Goal: Information Seeking & Learning: Find specific fact

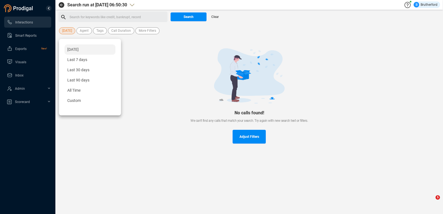
click at [68, 30] on span "[DATE]" at bounding box center [67, 30] width 10 height 7
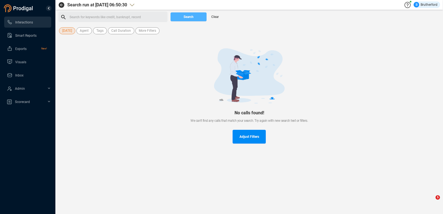
click at [187, 19] on span "Search" at bounding box center [188, 16] width 10 height 9
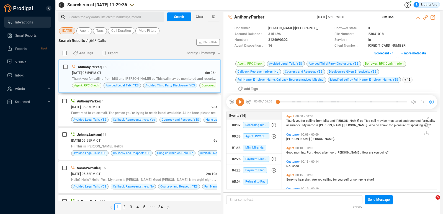
click at [72, 32] on span "[DATE]" at bounding box center [67, 30] width 10 height 7
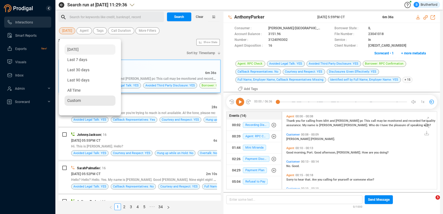
click at [76, 100] on span "Custom" at bounding box center [74, 101] width 14 height 4
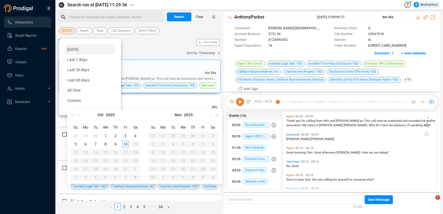
type input "[DATE]"
click at [107, 145] on div "8" at bounding box center [105, 144] width 7 height 7
click at [106, 145] on div "8" at bounding box center [105, 144] width 7 height 7
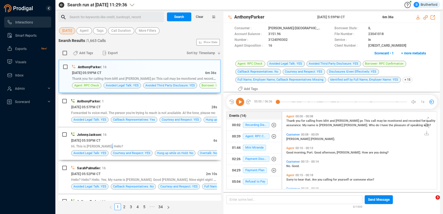
click at [106, 145] on span "Hi. This is [PERSON_NAME]. Hello?" at bounding box center [97, 147] width 52 height 4
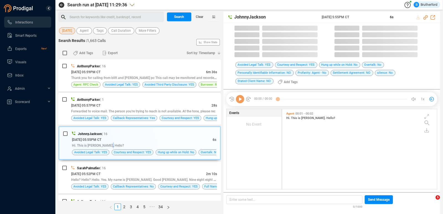
scroll to position [82, 155]
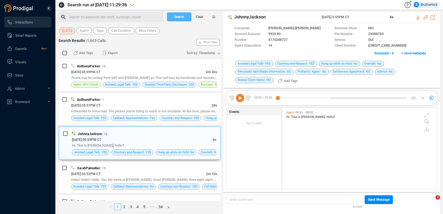
click at [182, 18] on span "Search" at bounding box center [179, 16] width 10 height 9
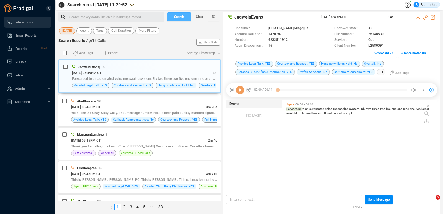
scroll to position [90, 155]
click at [70, 32] on span "[DATE]" at bounding box center [67, 30] width 10 height 7
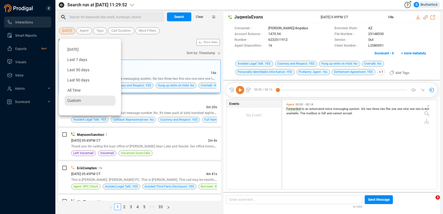
click at [76, 103] on div "Custom" at bounding box center [89, 101] width 51 height 10
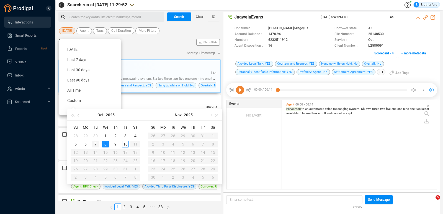
type input "[DATE]"
click at [96, 145] on div "7" at bounding box center [95, 144] width 7 height 7
click at [96, 145] on span "Thank you for calling the loan office of [PERSON_NAME] Gear Lake and Glacier. O…" at bounding box center [151, 146] width 161 height 4
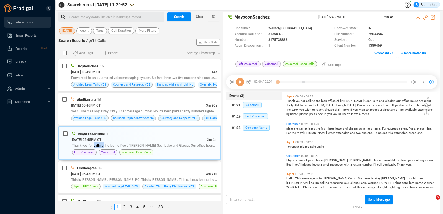
scroll to position [0, 0]
click at [181, 20] on span "Search" at bounding box center [179, 16] width 10 height 9
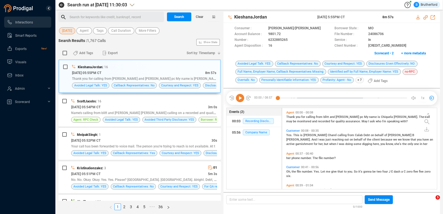
click at [64, 32] on span "[DATE]" at bounding box center [67, 30] width 10 height 7
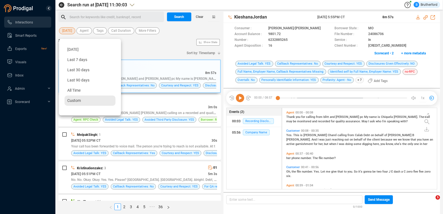
click at [74, 102] on span "Custom" at bounding box center [74, 101] width 14 height 4
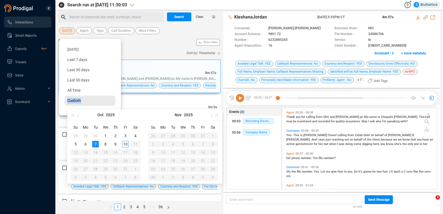
click at [70, 100] on span "Custom" at bounding box center [74, 101] width 14 height 4
type input "[DATE]"
click at [136, 137] on div "4" at bounding box center [135, 136] width 7 height 7
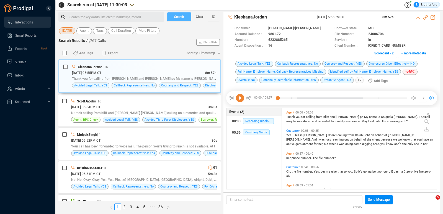
click at [180, 16] on span "Search" at bounding box center [179, 16] width 10 height 9
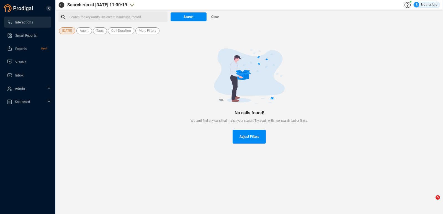
click at [106, 83] on div at bounding box center [249, 75] width 364 height 55
click at [68, 32] on span "[DATE]" at bounding box center [67, 30] width 10 height 7
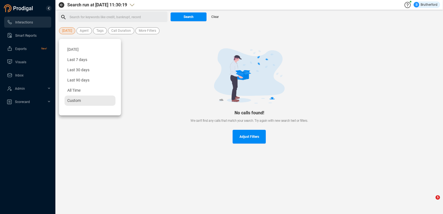
click at [74, 102] on span "Custom" at bounding box center [74, 101] width 14 height 4
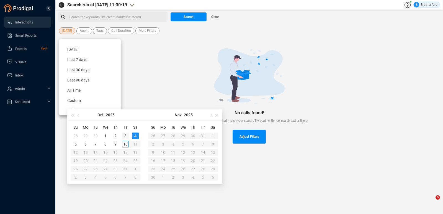
type input "[DATE]"
click at [125, 136] on div "3" at bounding box center [125, 136] width 7 height 7
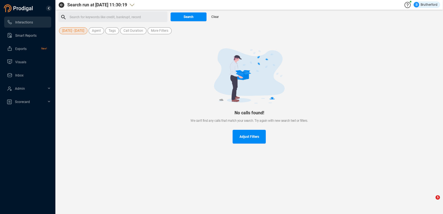
click at [125, 136] on div "Adjust Filters" at bounding box center [249, 137] width 364 height 14
click at [188, 18] on span "Search" at bounding box center [188, 16] width 10 height 9
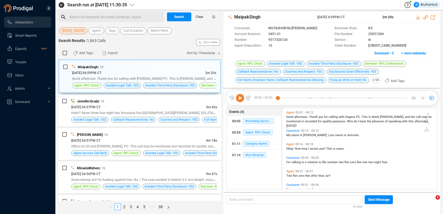
click at [83, 33] on span "[DATE] - [DATE]" at bounding box center [73, 30] width 22 height 7
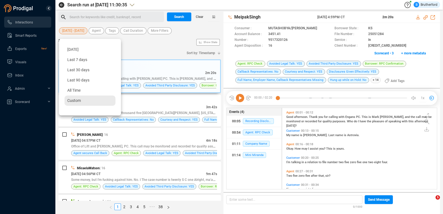
click at [74, 99] on div "Custom" at bounding box center [89, 101] width 51 height 10
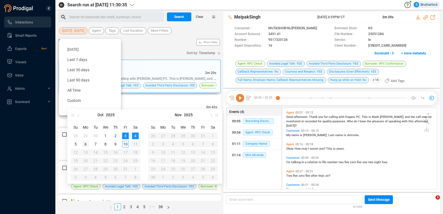
type input "[DATE]"
click at [86, 145] on div "6" at bounding box center [85, 144] width 7 height 7
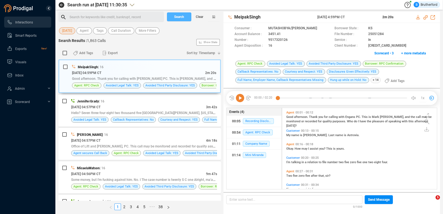
click at [180, 19] on span "Search" at bounding box center [179, 16] width 10 height 9
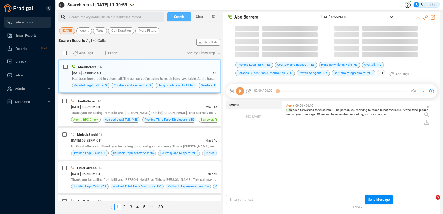
scroll to position [90, 155]
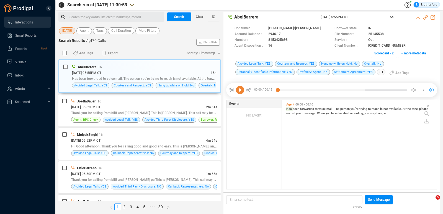
click at [65, 32] on span "[DATE]" at bounding box center [67, 30] width 10 height 7
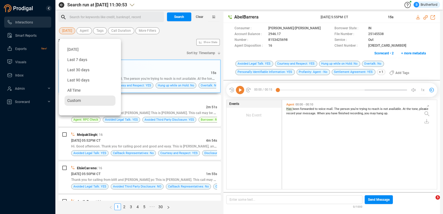
click at [74, 100] on span "Custom" at bounding box center [74, 101] width 14 height 4
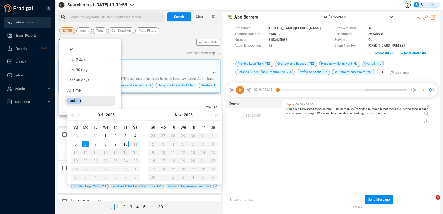
click at [74, 100] on span "Custom" at bounding box center [74, 101] width 14 height 4
type input "[DATE]"
click at [106, 138] on div "1" at bounding box center [105, 136] width 7 height 7
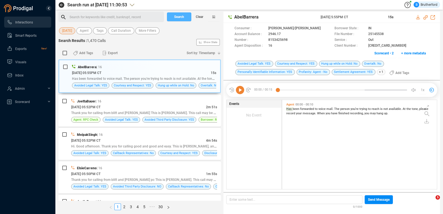
click at [176, 19] on span "Search" at bounding box center [179, 16] width 10 height 9
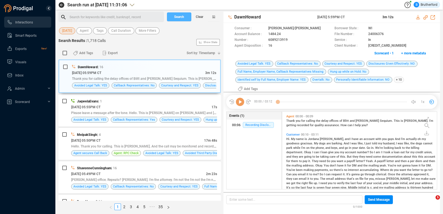
scroll to position [77, 155]
click at [67, 32] on span "[DATE]" at bounding box center [67, 30] width 10 height 7
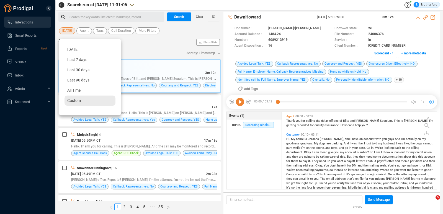
click at [76, 101] on span "Custom" at bounding box center [74, 101] width 14 height 4
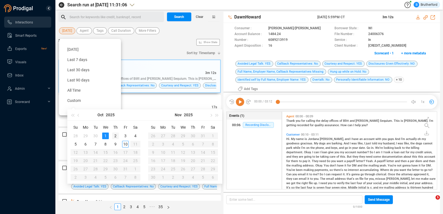
type input "[DATE]"
click at [115, 136] on div "2" at bounding box center [115, 136] width 7 height 7
type input "[DATE]"
click at [116, 136] on div "2" at bounding box center [115, 136] width 7 height 7
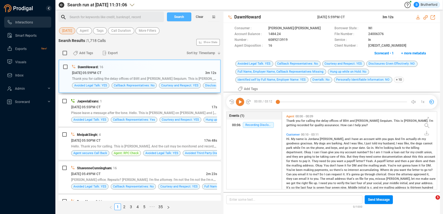
click at [179, 20] on span "Search" at bounding box center [179, 16] width 10 height 9
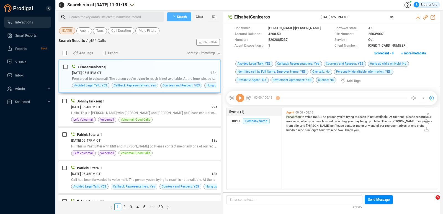
scroll to position [0, 0]
click at [67, 30] on span "[DATE]" at bounding box center [67, 30] width 10 height 7
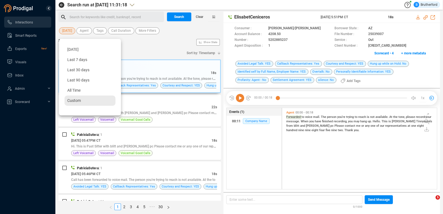
click at [74, 99] on span "Custom" at bounding box center [74, 101] width 14 height 4
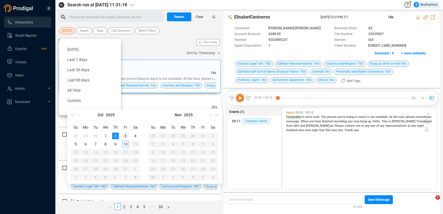
type input "[DATE]"
click at [124, 136] on div "3" at bounding box center [125, 136] width 7 height 7
click at [125, 136] on div "3" at bounding box center [125, 136] width 7 height 7
type input "[DATE]"
click at [125, 136] on div "3" at bounding box center [125, 136] width 7 height 7
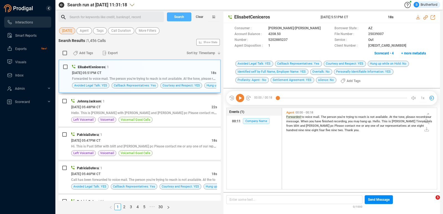
click at [181, 19] on span "Search" at bounding box center [179, 16] width 10 height 9
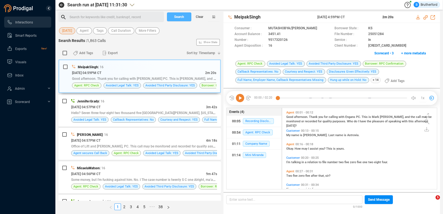
scroll to position [82, 155]
click at [173, 37] on div "Search for keywords like credit, bankrupt, record ﻿ Search Clear [DATE] Agent T…" at bounding box center [139, 113] width 162 height 203
